Goal: Transaction & Acquisition: Purchase product/service

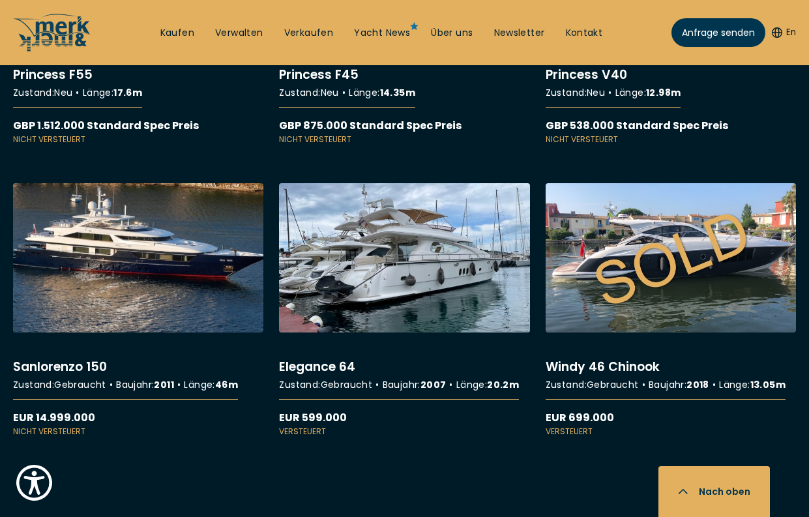
scroll to position [12133, 0]
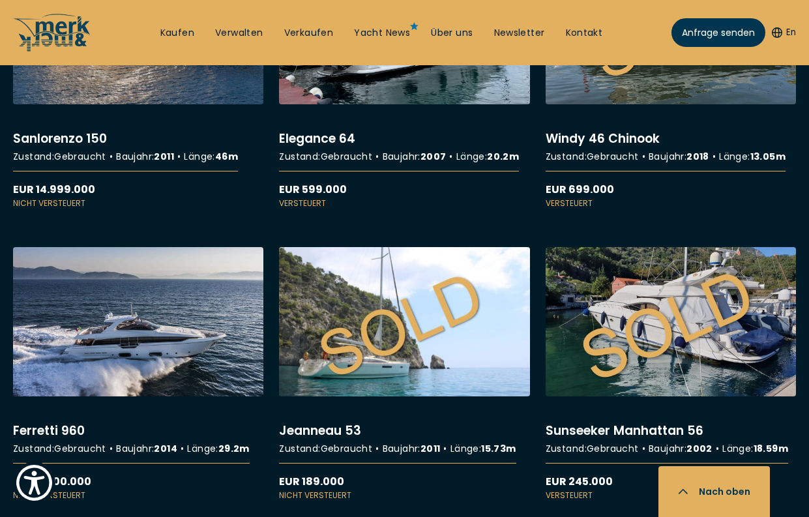
scroll to position [12824, 0]
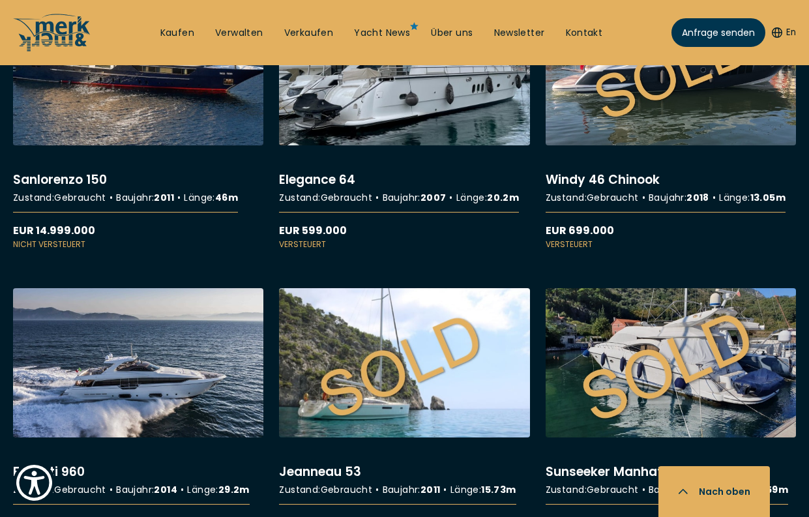
click at [435, 250] on link "More details about Elegance 64" at bounding box center [404, 124] width 250 height 254
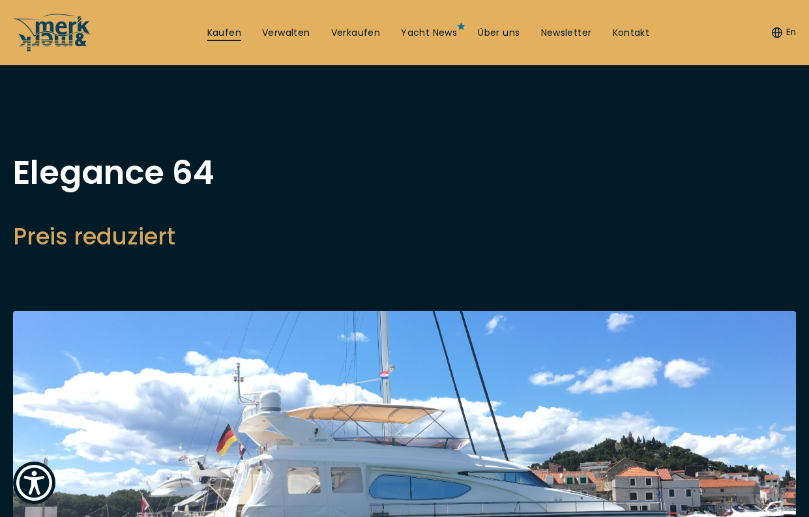
click at [238, 32] on link "Kaufen" at bounding box center [224, 33] width 34 height 13
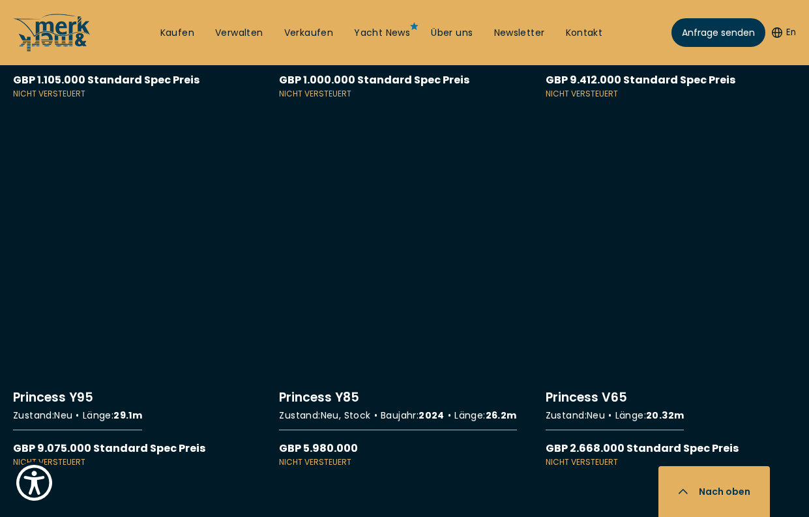
scroll to position [9625, 0]
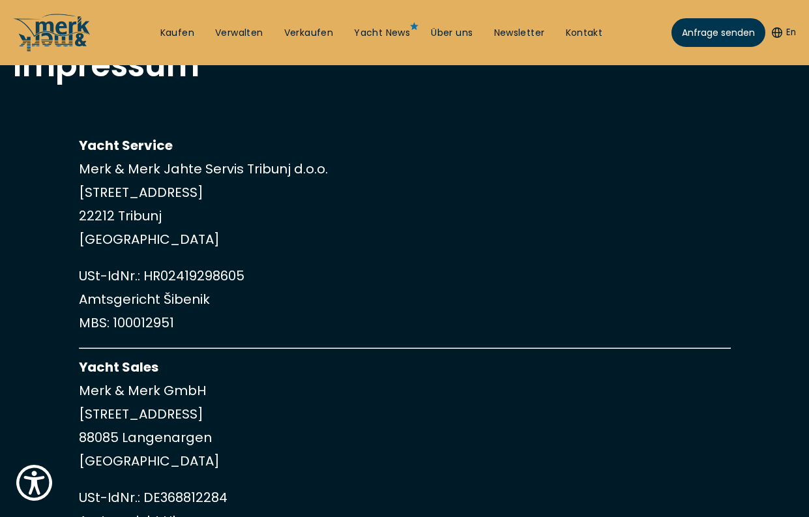
click at [500, 157] on p "Yacht Service Merk & Merk Jahte Servis Tribunj d.o.o. Jurjevgradska 2 22212 Tri…" at bounding box center [405, 192] width 652 height 117
